Goal: Use online tool/utility

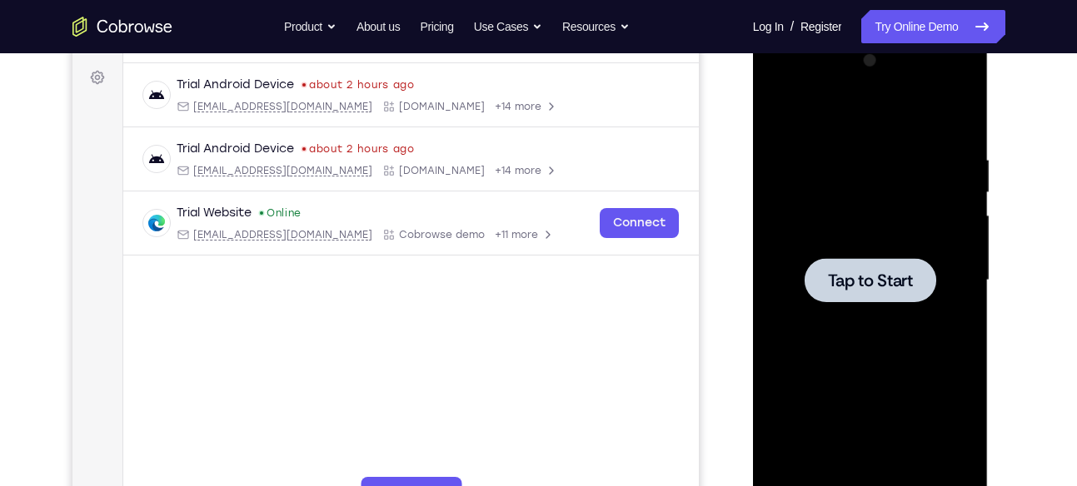
click at [922, 281] on div at bounding box center [870, 280] width 132 height 44
click at [844, 282] on span "Tap to Start" at bounding box center [870, 280] width 85 height 17
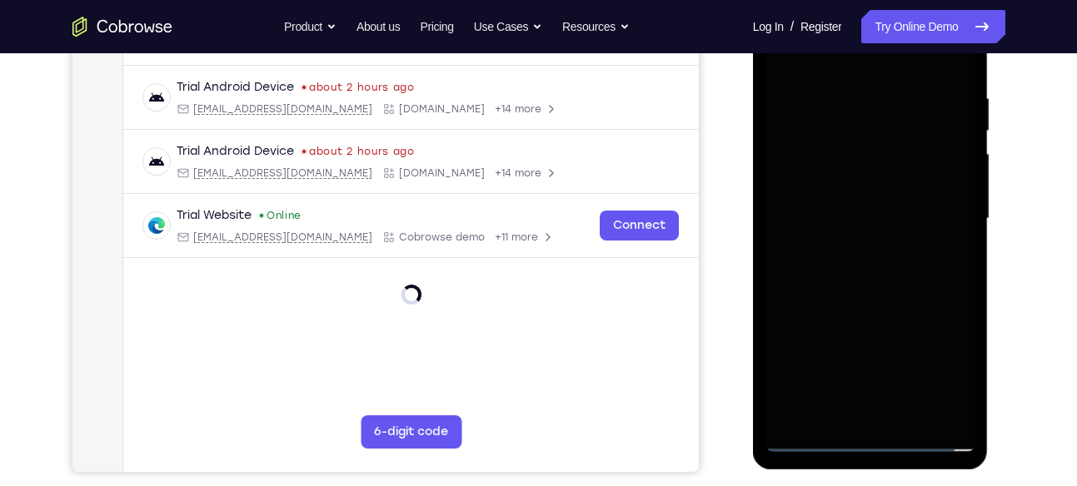
scroll to position [303, 0]
click at [881, 436] on div at bounding box center [870, 218] width 210 height 466
click at [877, 439] on div at bounding box center [870, 218] width 210 height 466
click at [868, 439] on div at bounding box center [870, 218] width 210 height 466
click at [868, 442] on div at bounding box center [870, 218] width 210 height 466
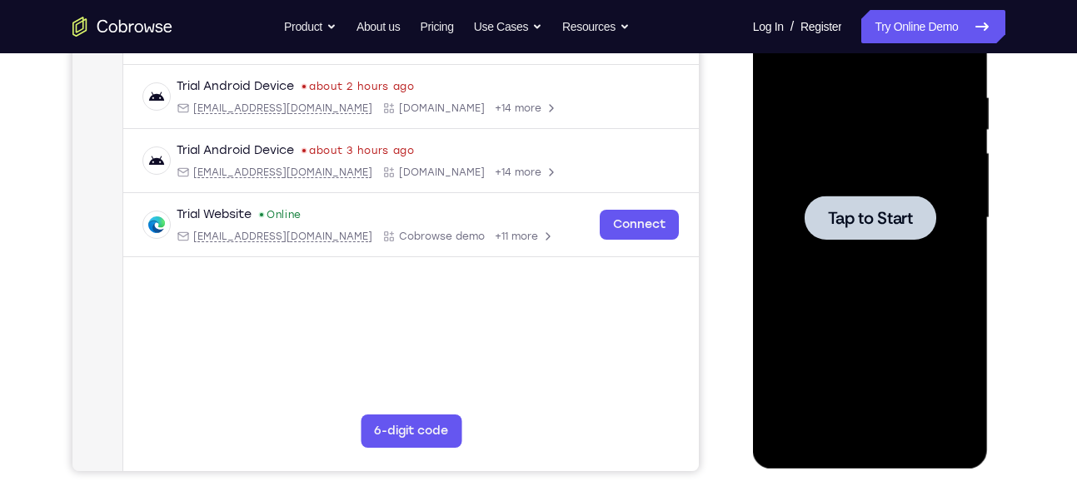
click at [885, 241] on div at bounding box center [870, 218] width 210 height 466
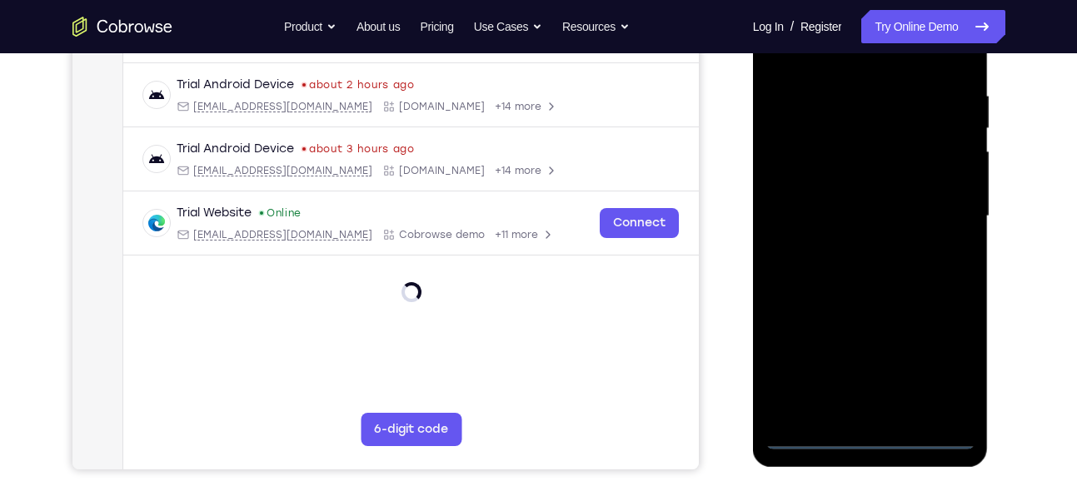
scroll to position [306, 0]
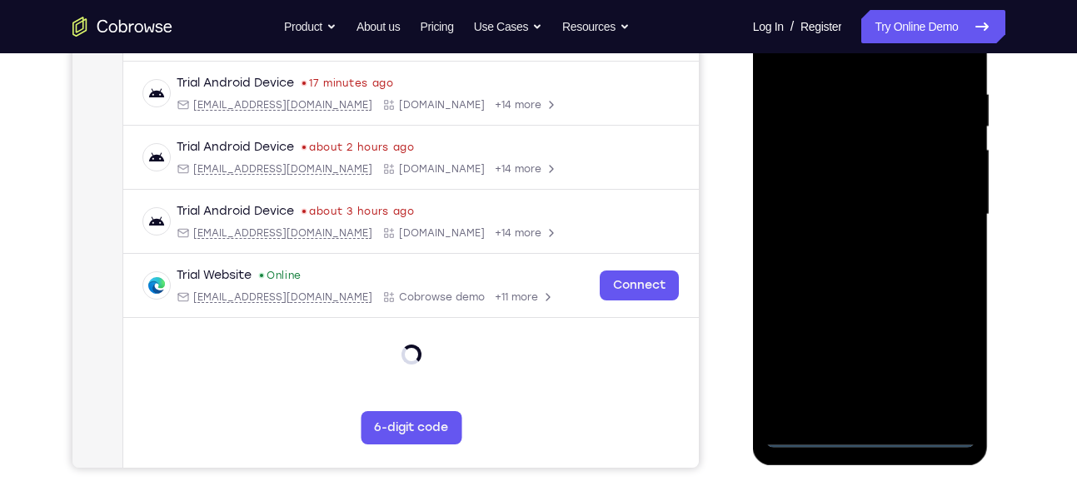
click at [878, 436] on div at bounding box center [870, 215] width 210 height 466
click at [942, 369] on div at bounding box center [870, 215] width 210 height 466
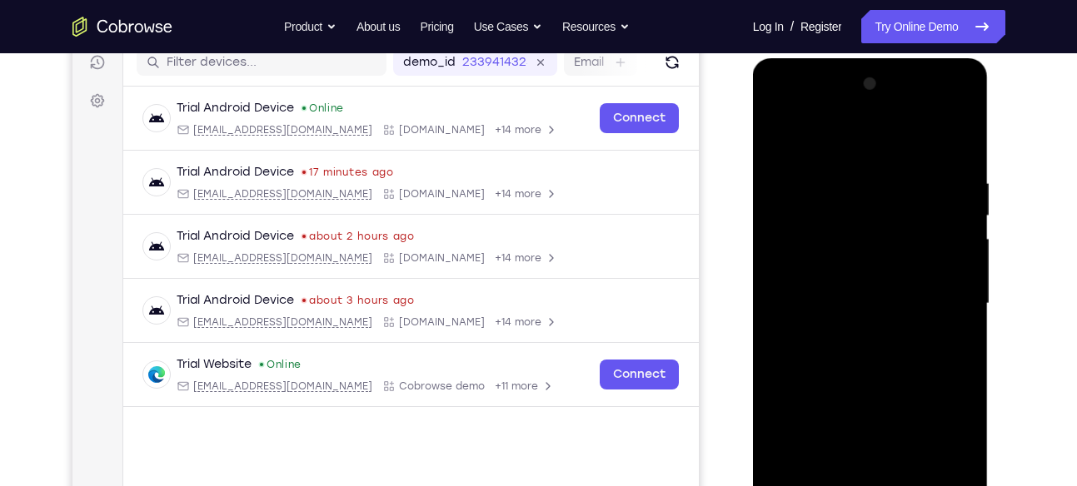
scroll to position [216, 0]
click at [789, 111] on div at bounding box center [870, 305] width 210 height 466
click at [936, 301] on div at bounding box center [870, 305] width 210 height 466
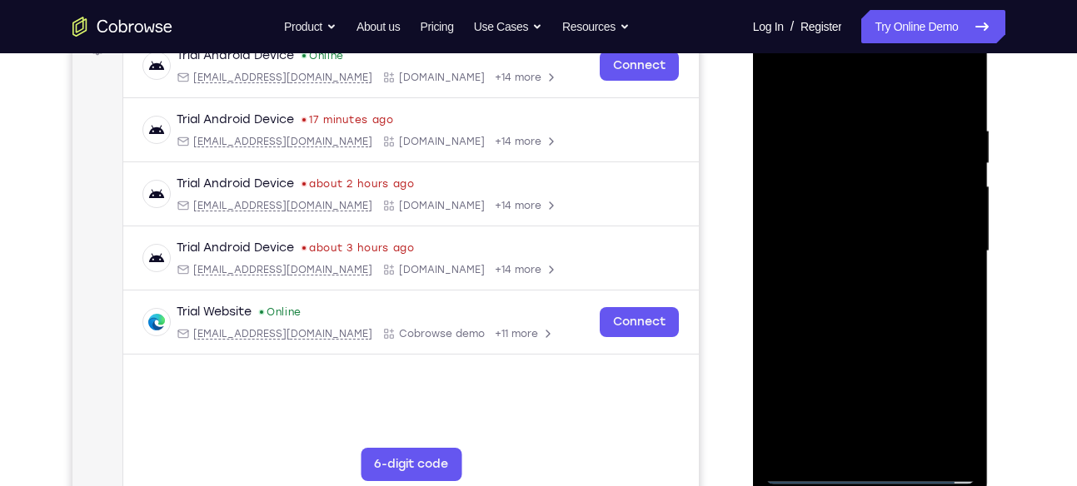
scroll to position [271, 0]
click at [887, 441] on div at bounding box center [870, 250] width 210 height 466
click at [861, 244] on div at bounding box center [870, 250] width 210 height 466
click at [820, 231] on div at bounding box center [870, 250] width 210 height 466
click at [866, 181] on div at bounding box center [870, 250] width 210 height 466
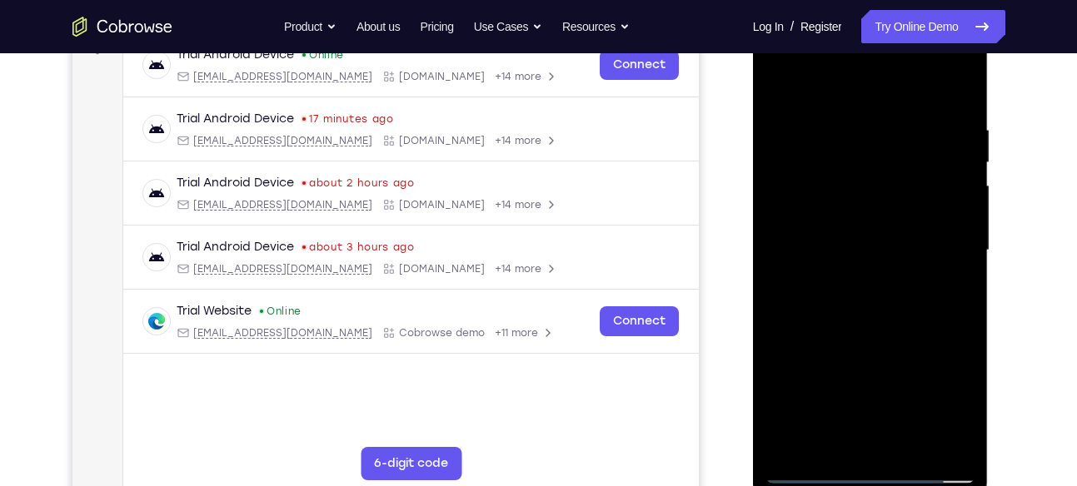
click at [872, 383] on div at bounding box center [870, 250] width 210 height 466
click at [831, 210] on div at bounding box center [870, 250] width 210 height 466
click at [846, 250] on div at bounding box center [870, 250] width 210 height 466
click at [897, 329] on div at bounding box center [870, 250] width 210 height 466
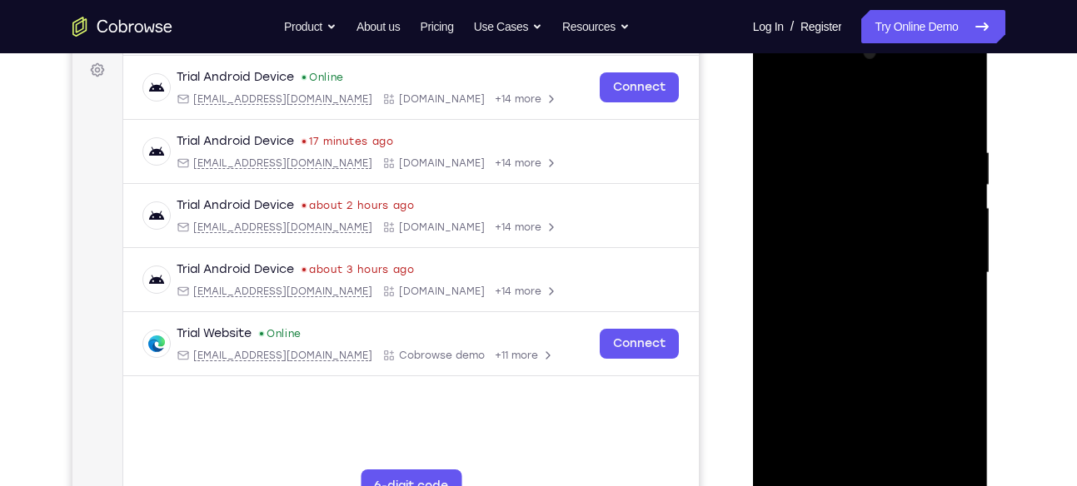
scroll to position [246, 0]
click at [949, 109] on div at bounding box center [870, 275] width 210 height 466
click at [965, 102] on div at bounding box center [870, 275] width 210 height 466
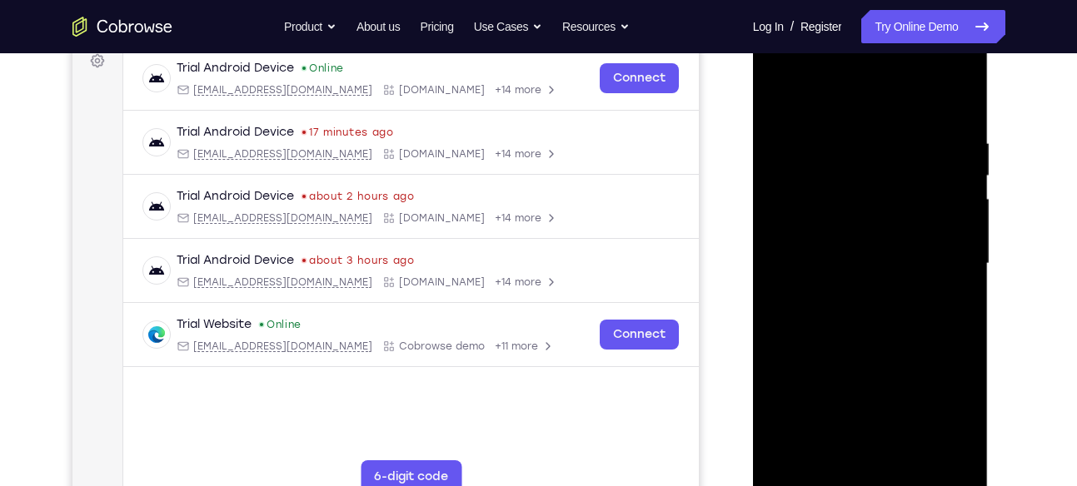
scroll to position [261, 0]
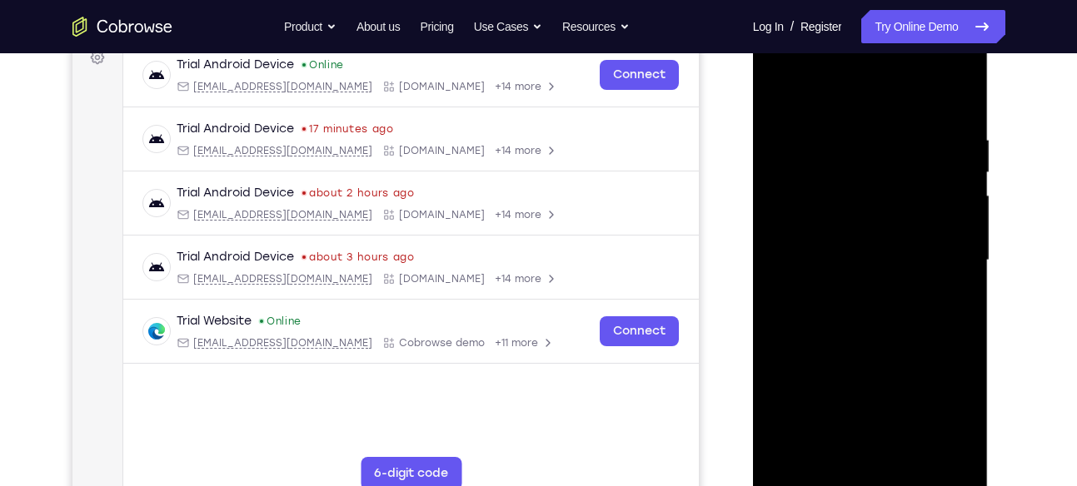
click at [779, 91] on div at bounding box center [870, 260] width 210 height 466
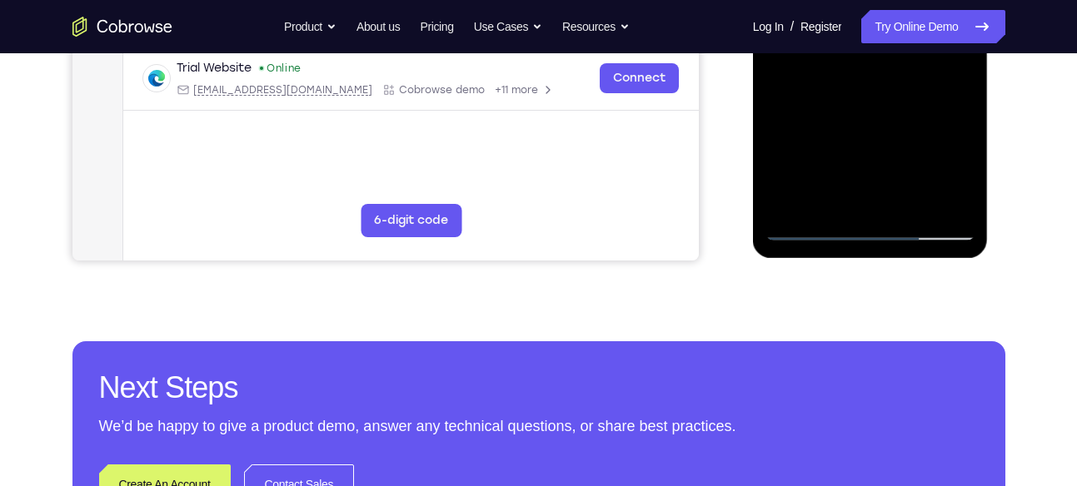
scroll to position [505, 0]
